Goal: Task Accomplishment & Management: Manage account settings

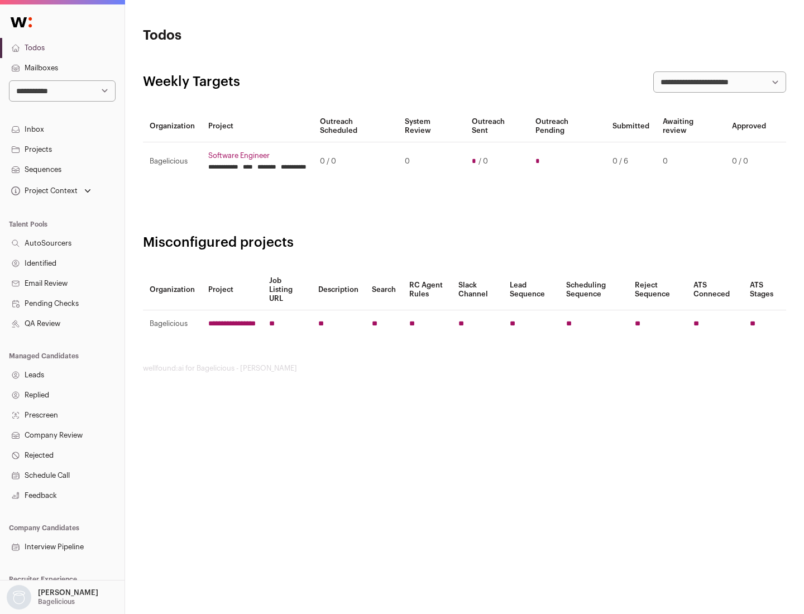
click at [62, 149] on link "Projects" at bounding box center [62, 150] width 125 height 20
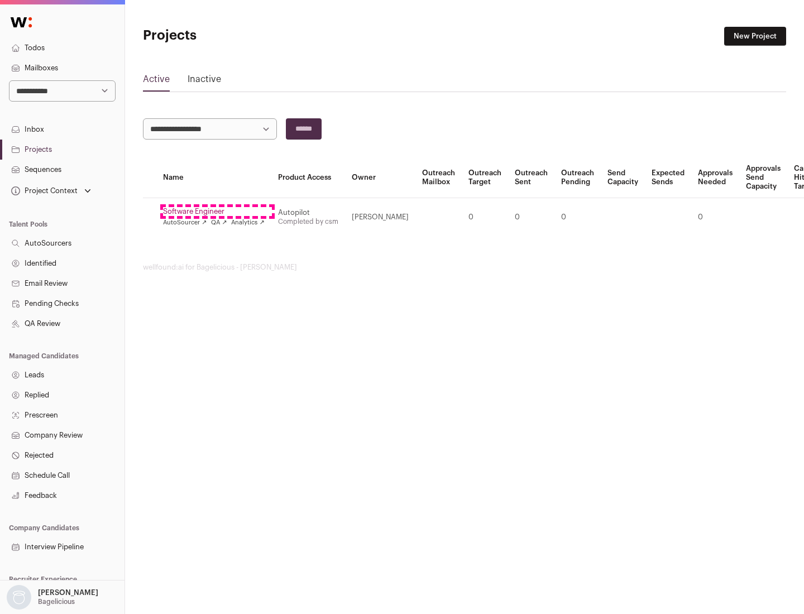
click at [217, 212] on link "Software Engineer" at bounding box center [214, 211] width 102 height 9
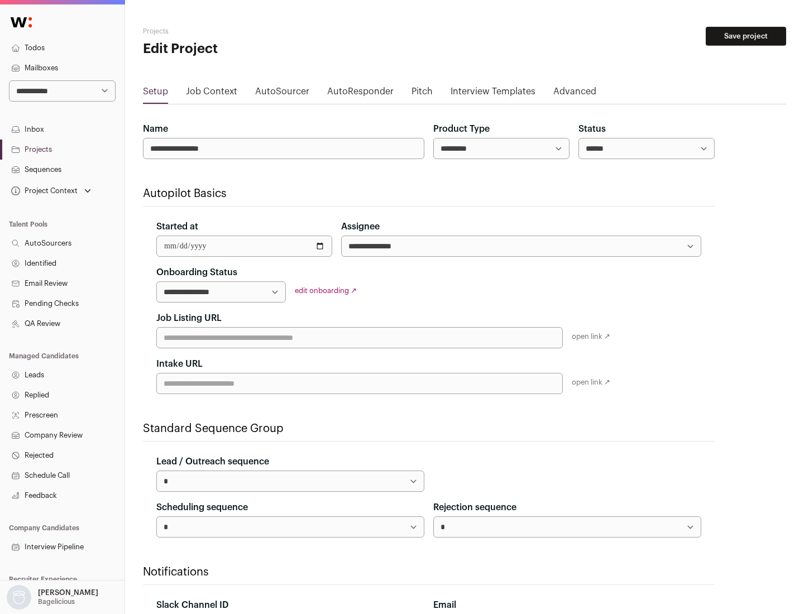
click at [746, 36] on button "Save project" at bounding box center [746, 36] width 80 height 19
